Goal: Task Accomplishment & Management: Complete application form

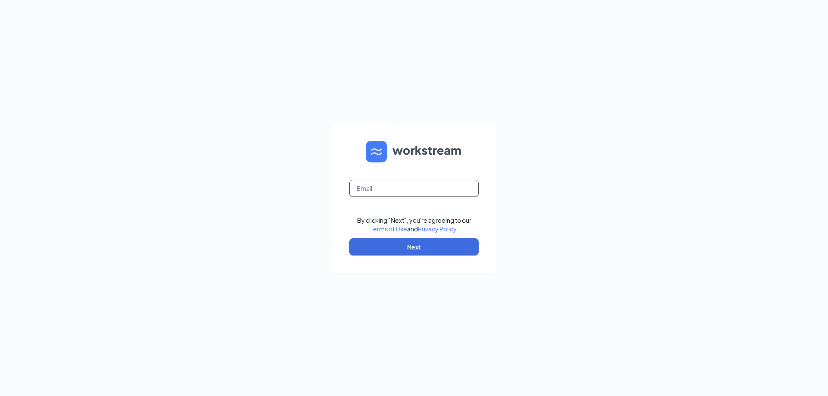
click at [364, 186] on input "text" at bounding box center [413, 188] width 129 height 17
type input "[EMAIL_ADDRESS][DOMAIN_NAME]"
click at [424, 248] on button "Next" at bounding box center [413, 247] width 129 height 17
click at [415, 248] on button "Next" at bounding box center [413, 247] width 129 height 17
click at [367, 190] on input "text" at bounding box center [413, 188] width 129 height 17
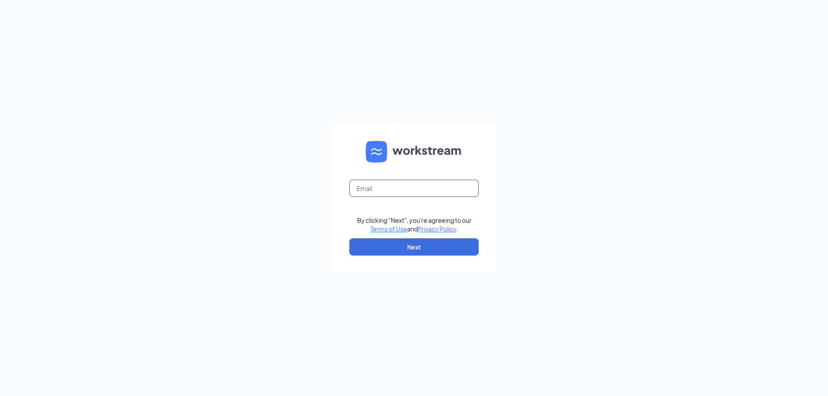
type input "[EMAIL_ADDRESS][DOMAIN_NAME]"
click at [413, 248] on button "Next" at bounding box center [413, 247] width 129 height 17
